Goal: Task Accomplishment & Management: Manage account settings

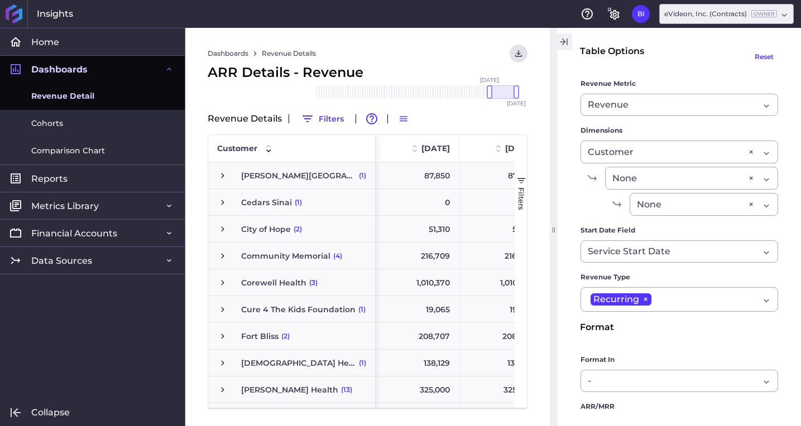
click at [565, 39] on icon "button" at bounding box center [563, 41] width 10 height 13
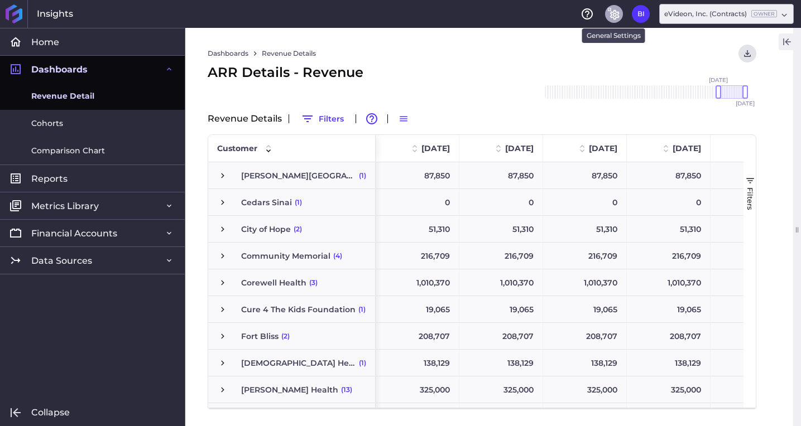
click at [613, 15] on icon "General Settings" at bounding box center [614, 15] width 9 height 10
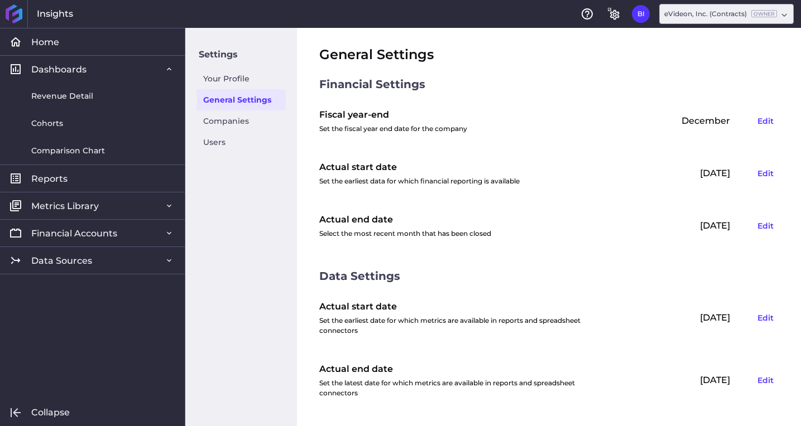
click at [191, 136] on div "Settings Your Profile General Settings Companies Users" at bounding box center [241, 227] width 112 height 398
click at [218, 142] on link "Users" at bounding box center [240, 142] width 89 height 21
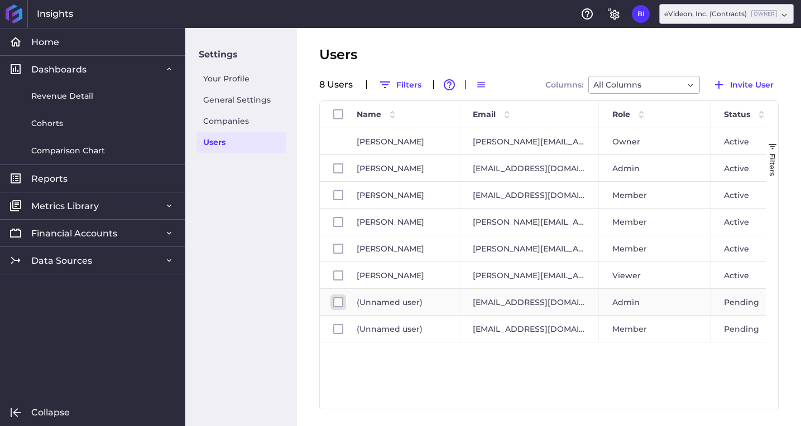
click at [337, 303] on input "Press Space to toggle row selection (unchecked)" at bounding box center [338, 302] width 10 height 10
checkbox input "true"
checkbox input "false"
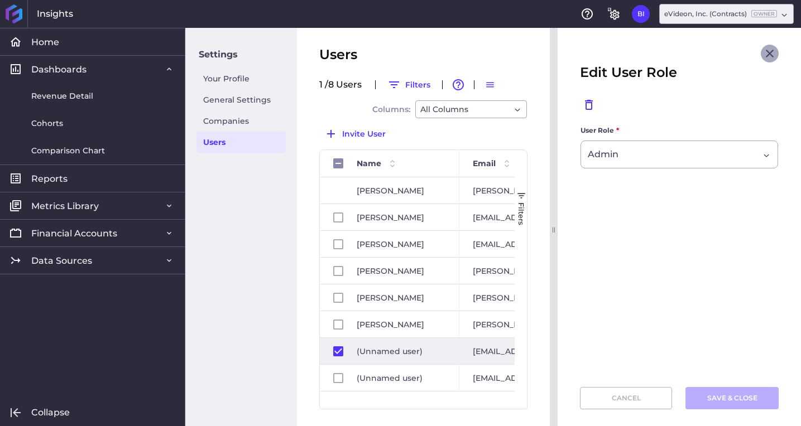
click at [771, 54] on icon "Close" at bounding box center [769, 53] width 13 height 13
checkbox input "false"
